Goal: Information Seeking & Learning: Find specific fact

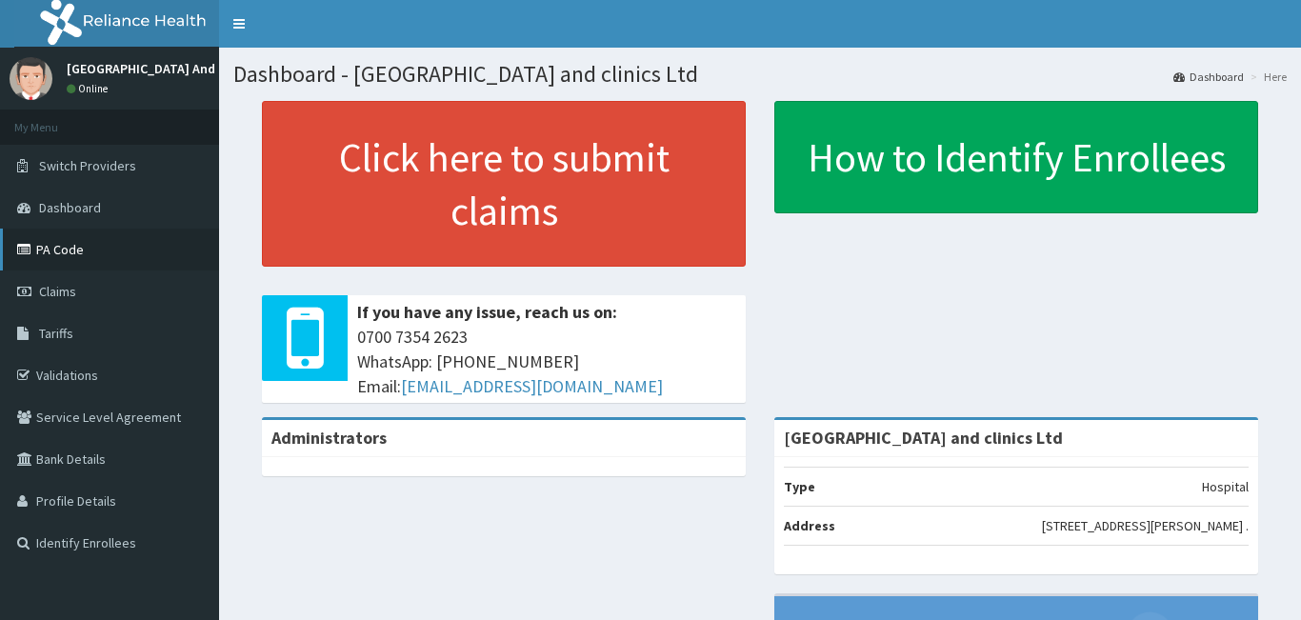
click at [87, 260] on link "PA Code" at bounding box center [109, 250] width 219 height 42
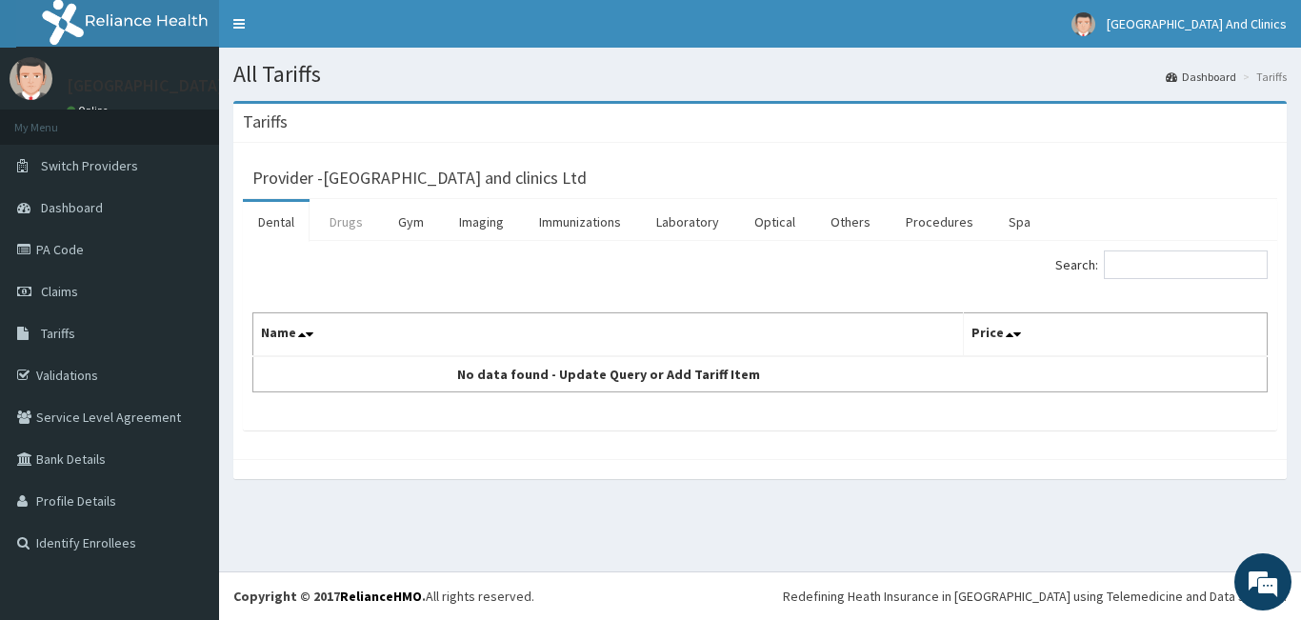
click at [352, 222] on link "Drugs" at bounding box center [346, 222] width 64 height 40
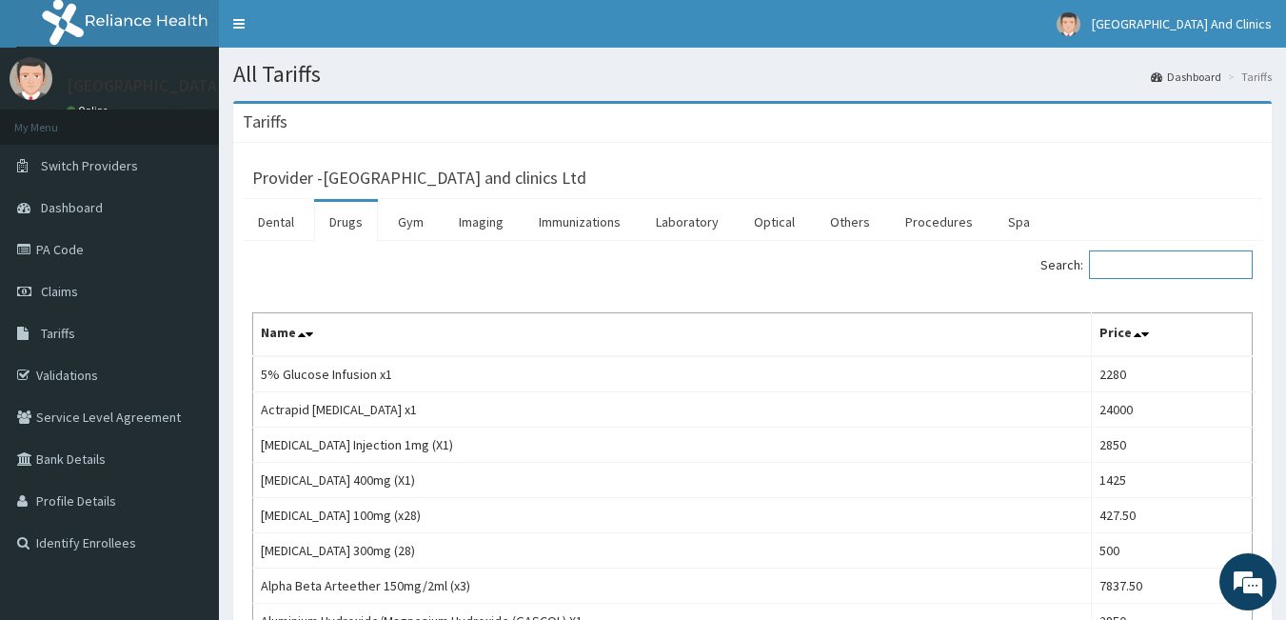
click at [1140, 267] on input "Search:" at bounding box center [1171, 264] width 164 height 29
type input "PANADOL"
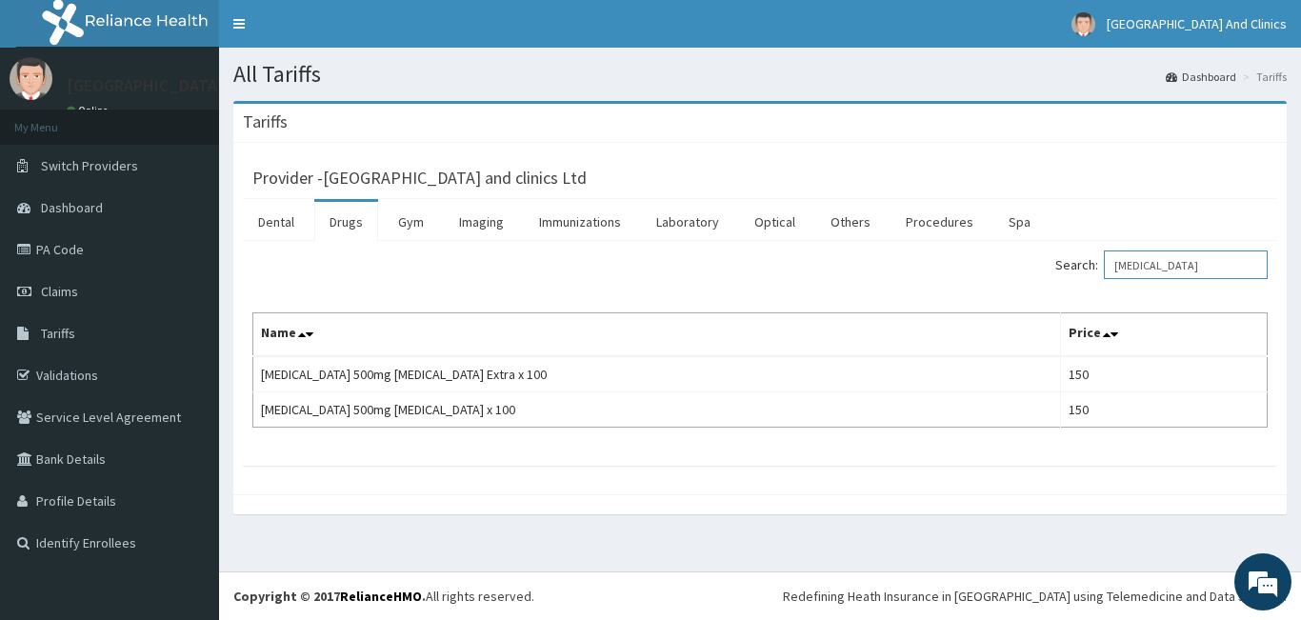
drag, startPoint x: 1198, startPoint y: 276, endPoint x: 1109, endPoint y: 275, distance: 88.6
click at [1109, 275] on label "Search: PANADOL" at bounding box center [1161, 264] width 212 height 29
type input "U"
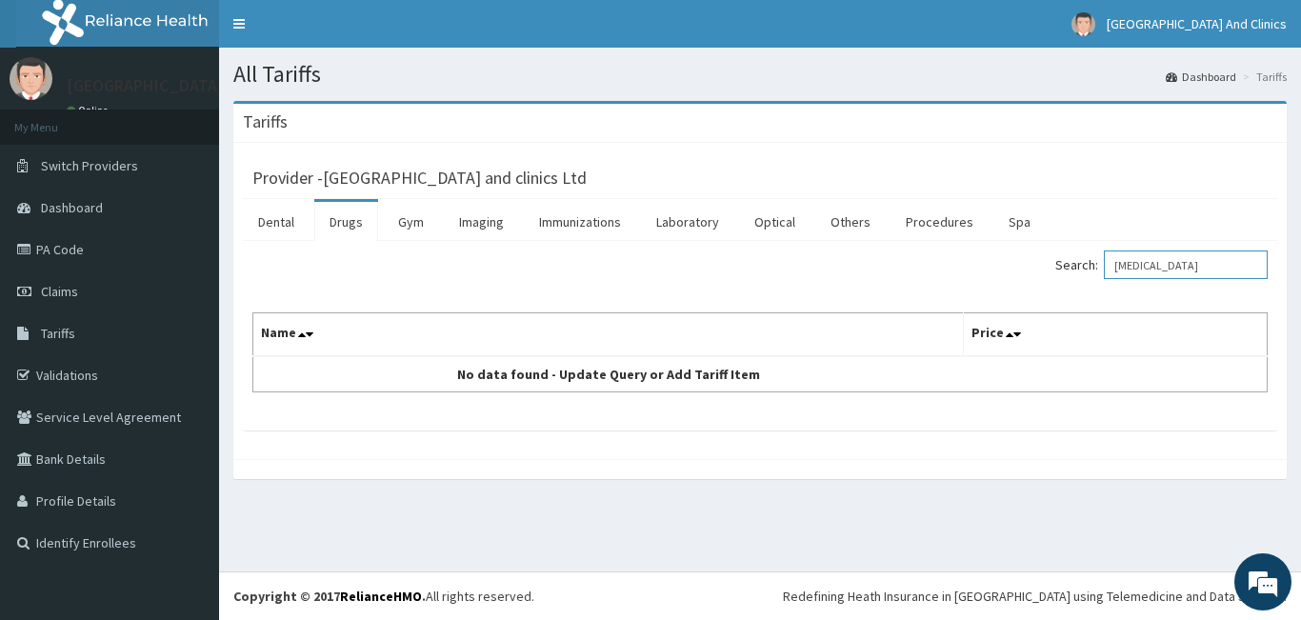
type input "BUSCOPAN"
drag, startPoint x: 1204, startPoint y: 270, endPoint x: 1081, endPoint y: 266, distance: 122.9
click at [1081, 266] on label "Search: BUSCOPAN" at bounding box center [1161, 264] width 212 height 29
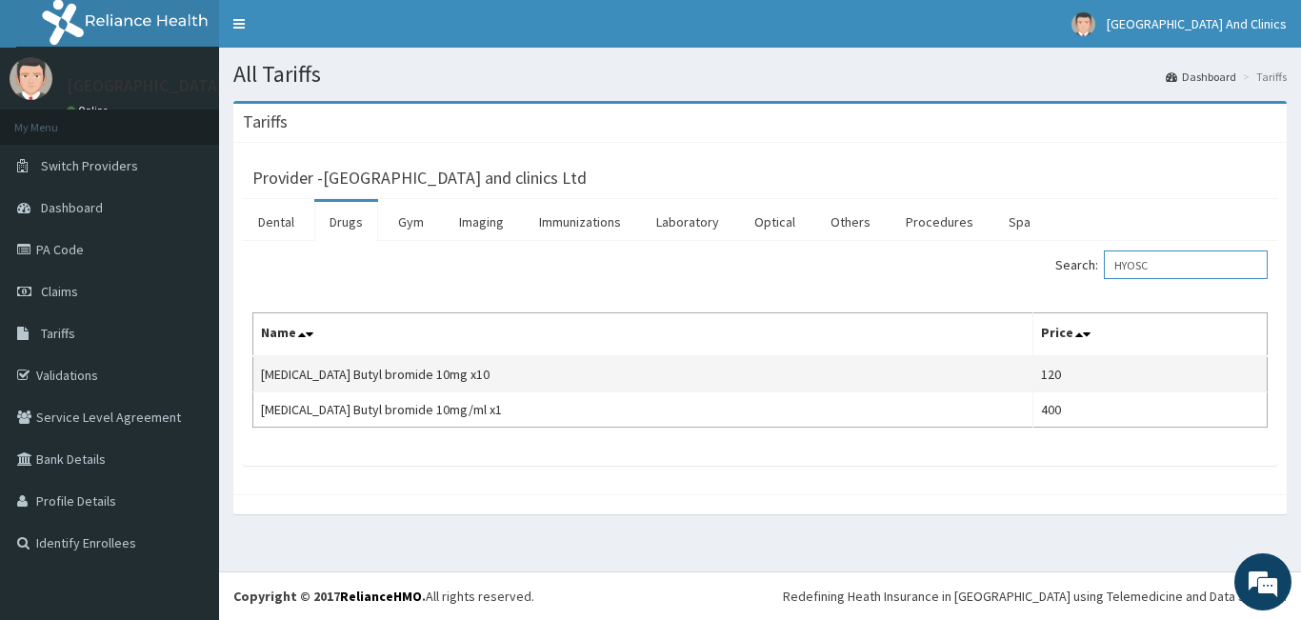
type input "HYOSC"
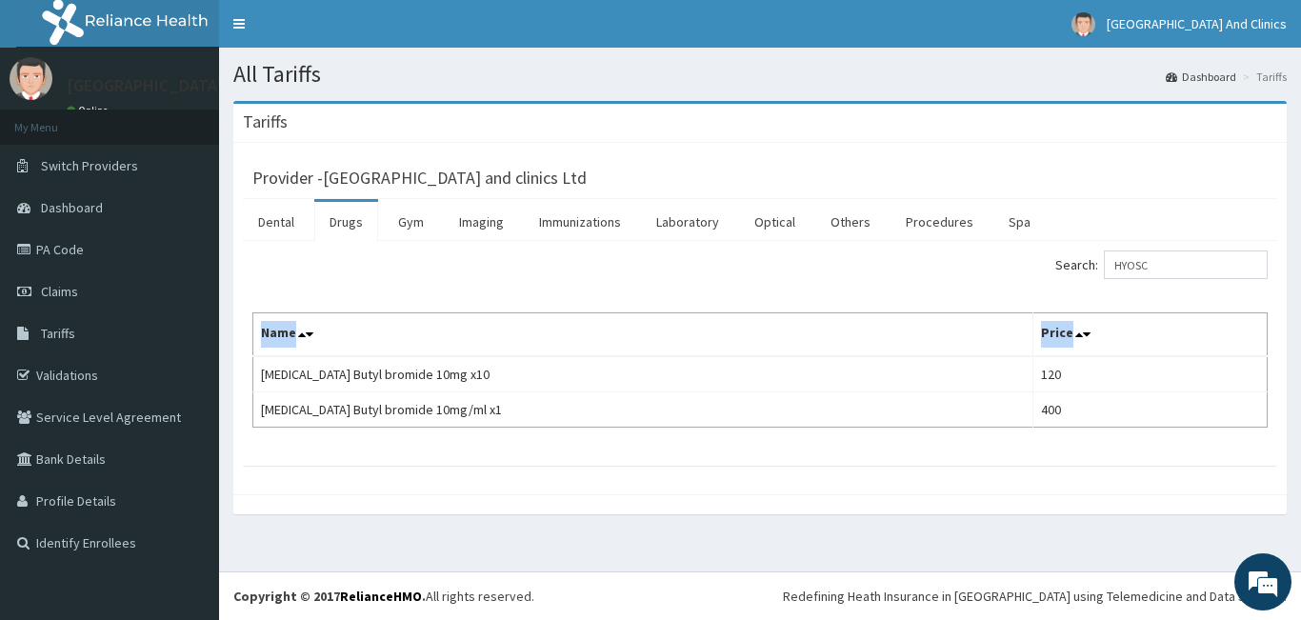
drag, startPoint x: 259, startPoint y: 369, endPoint x: 919, endPoint y: 448, distance: 664.6
click at [919, 448] on div "Search: HYOSC Name Price Hyoscine Butyl bromide 10mg x10 120 Hyoscine Butyl bro…" at bounding box center [760, 353] width 1034 height 225
copy thead "Name Price"
click at [630, 493] on div "Provider - United Heart Hospital and clinics Ltd Dental Drugs Gym Imaging Immun…" at bounding box center [759, 318] width 1053 height 351
drag, startPoint x: 1187, startPoint y: 273, endPoint x: 1106, endPoint y: 265, distance: 81.4
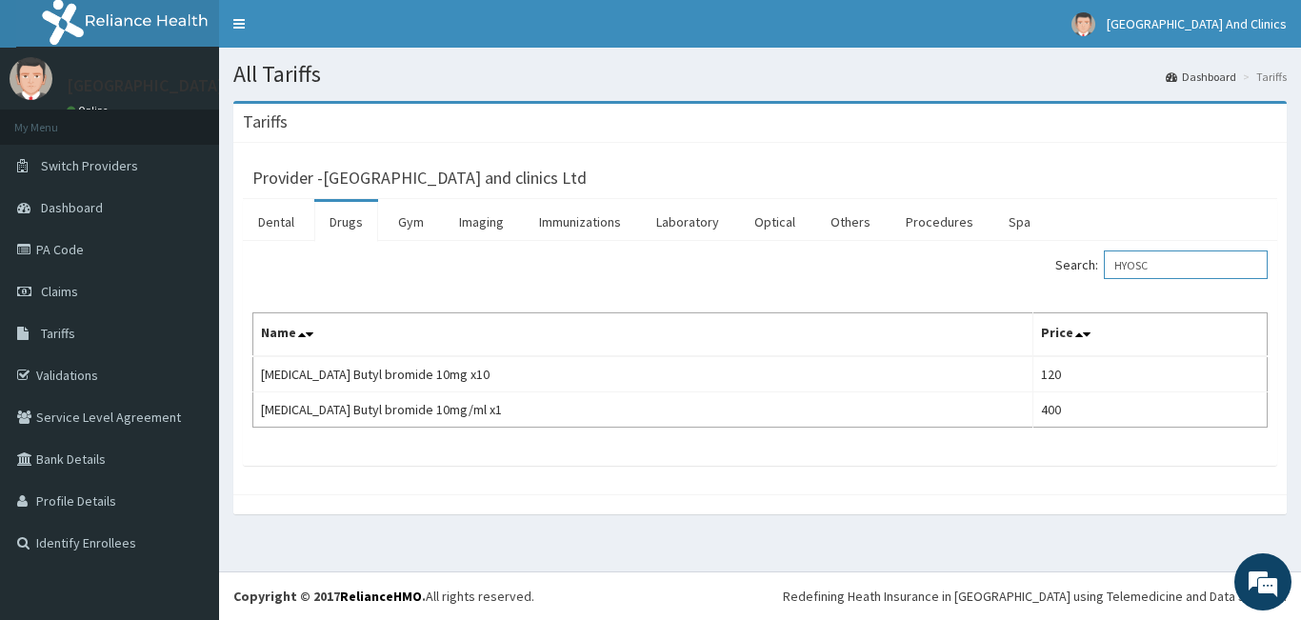
click at [1106, 265] on label "Search: HYOSC" at bounding box center [1161, 264] width 212 height 29
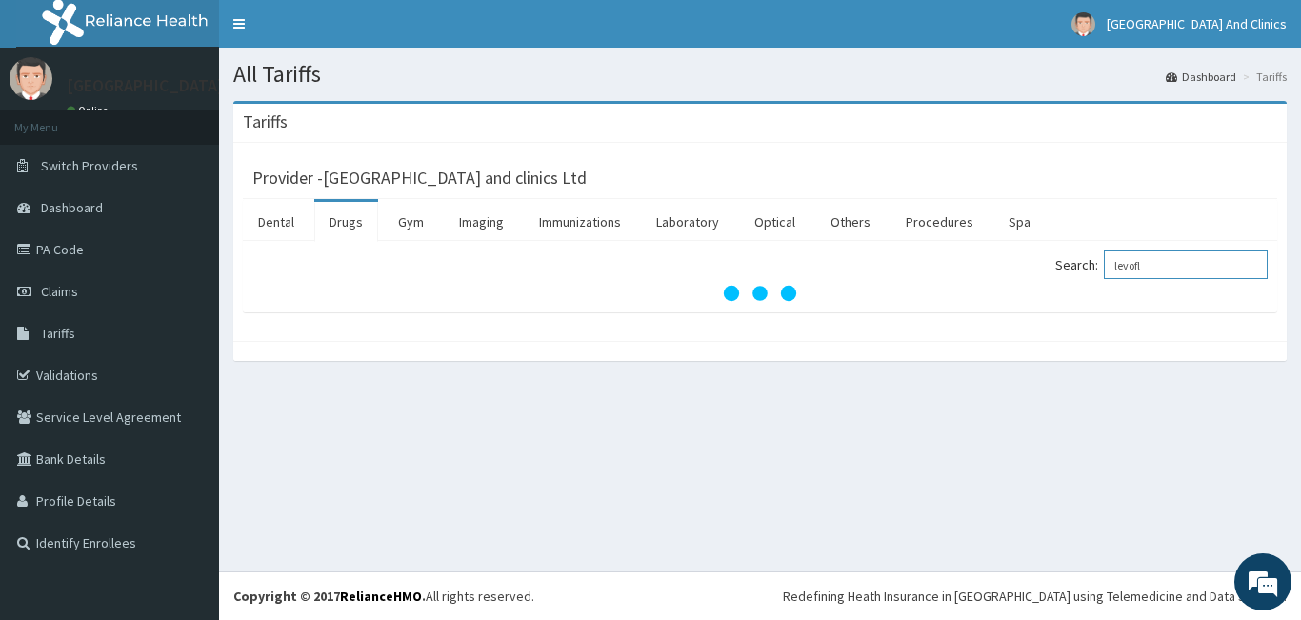
type input "levofl"
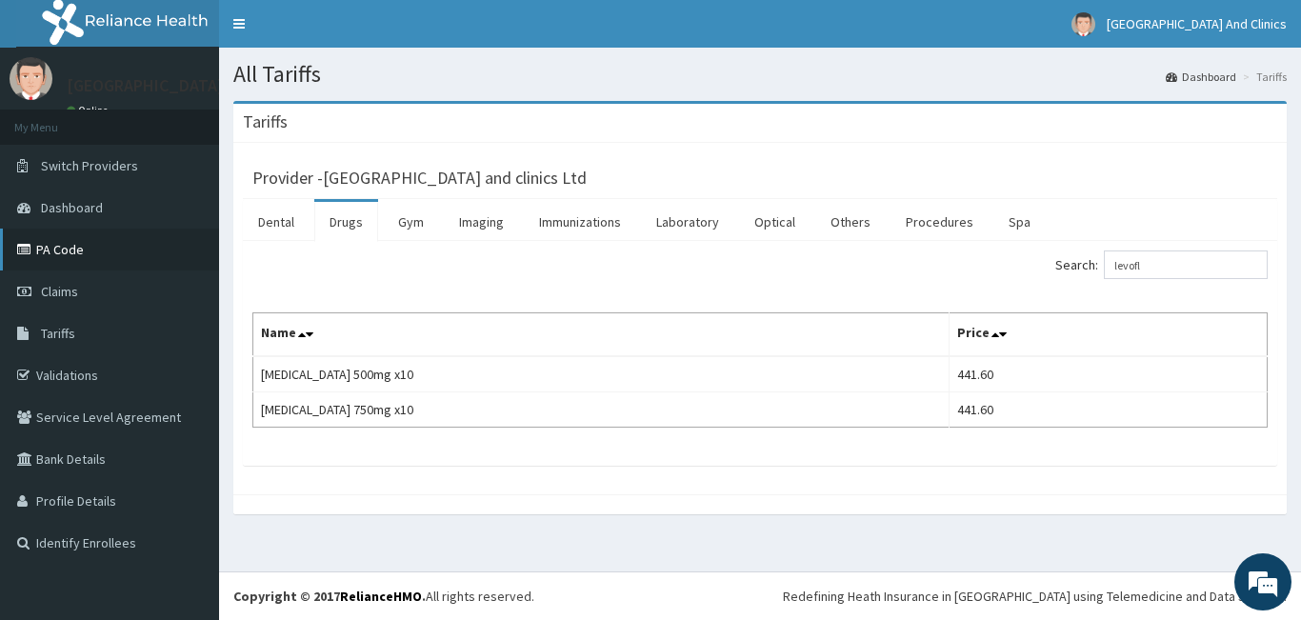
click at [69, 253] on link "PA Code" at bounding box center [109, 250] width 219 height 42
